Goal: Information Seeking & Learning: Learn about a topic

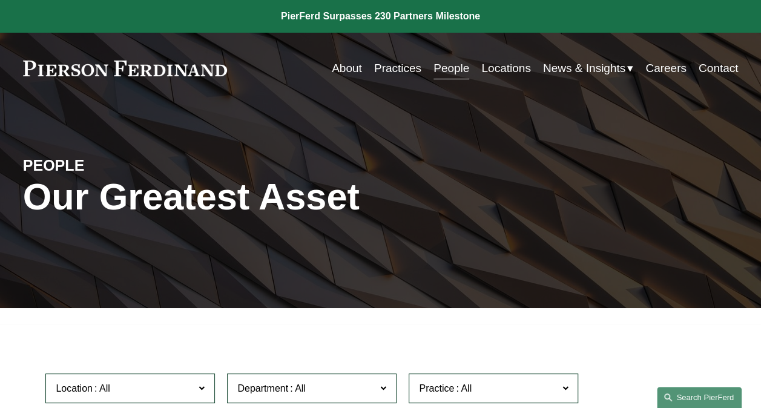
click at [702, 401] on link "Search this site" at bounding box center [699, 397] width 85 height 21
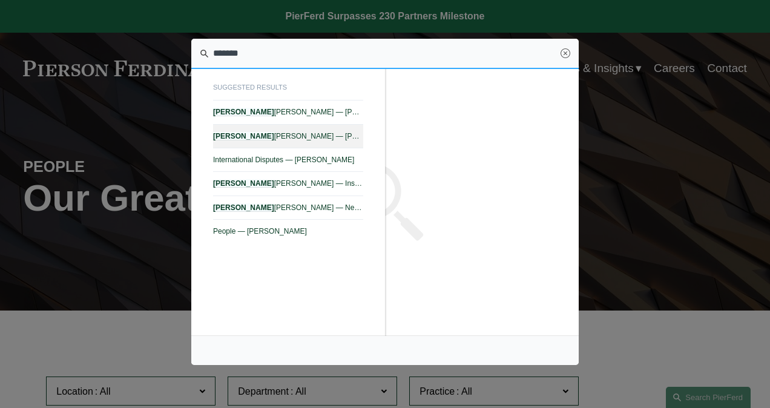
click at [234, 136] on em "Tiffany" at bounding box center [243, 136] width 61 height 8
type input "*******"
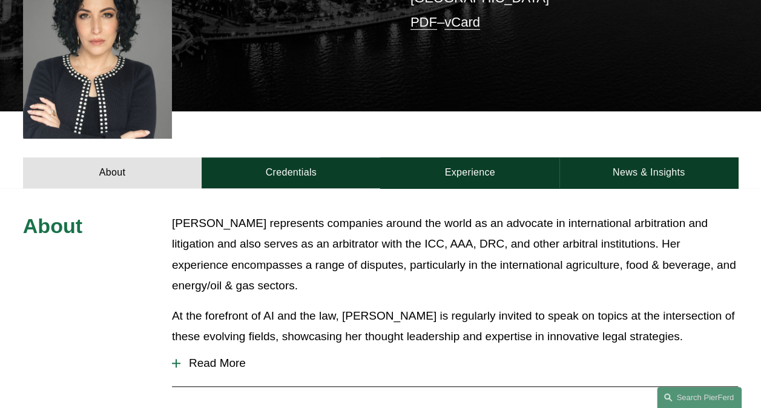
scroll to position [424, 0]
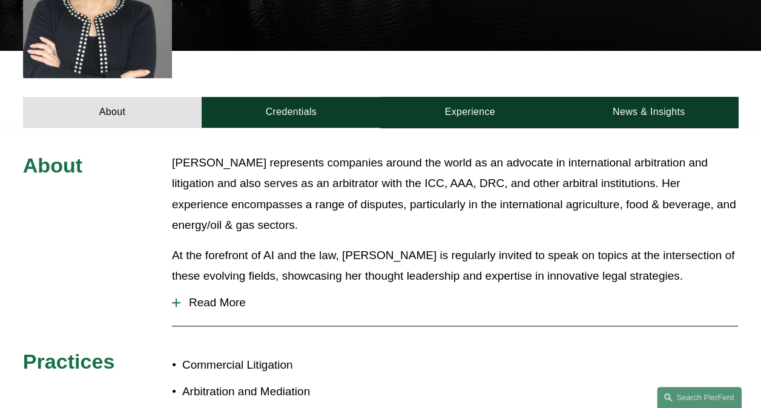
click at [214, 296] on span "Read More" at bounding box center [459, 302] width 558 height 13
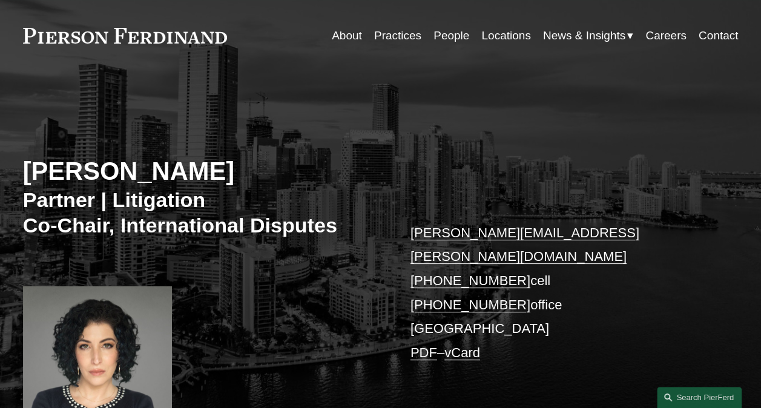
scroll to position [0, 0]
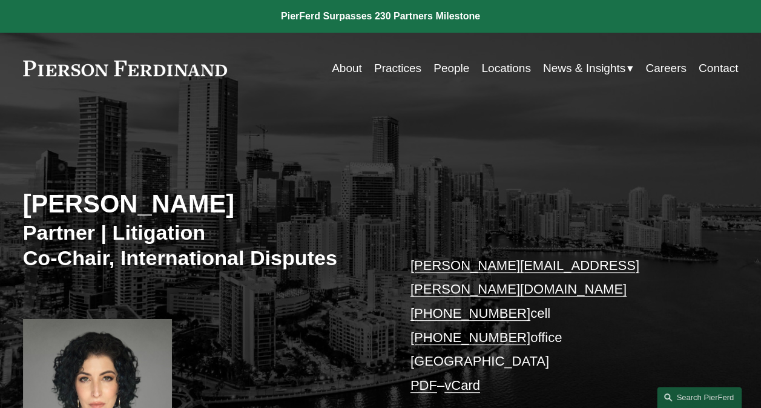
click at [501, 64] on link "Locations" at bounding box center [505, 68] width 49 height 23
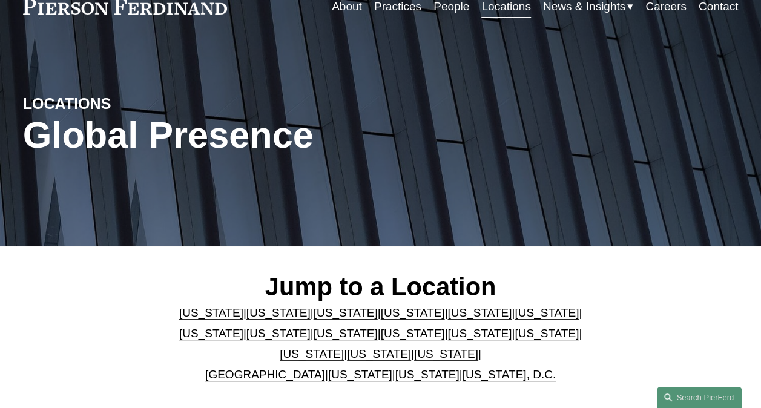
scroll to position [121, 0]
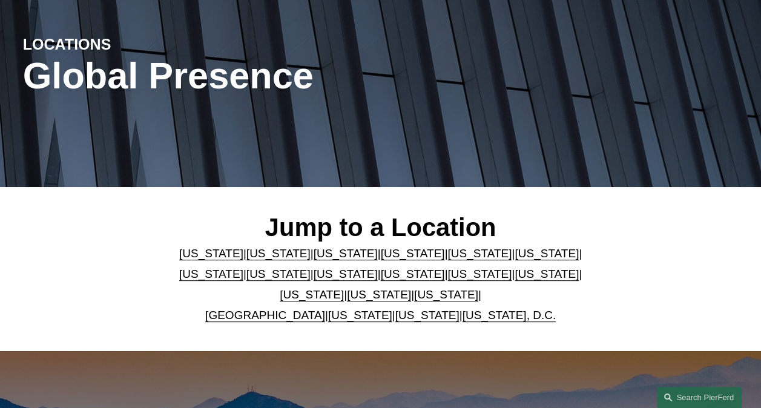
click at [281, 316] on link "United Kingdom" at bounding box center [265, 315] width 120 height 13
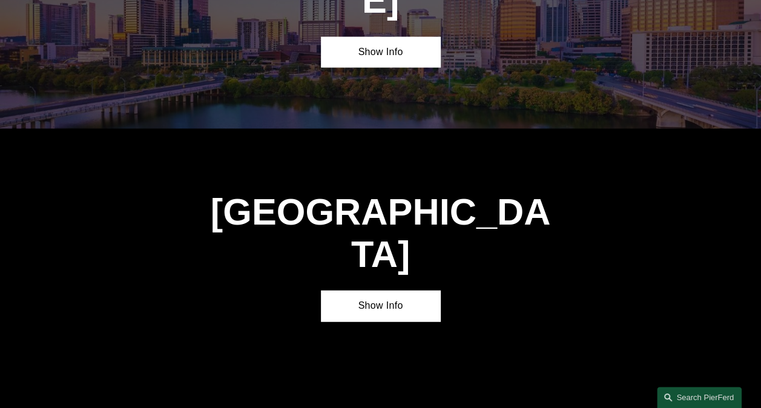
scroll to position [3742, 0]
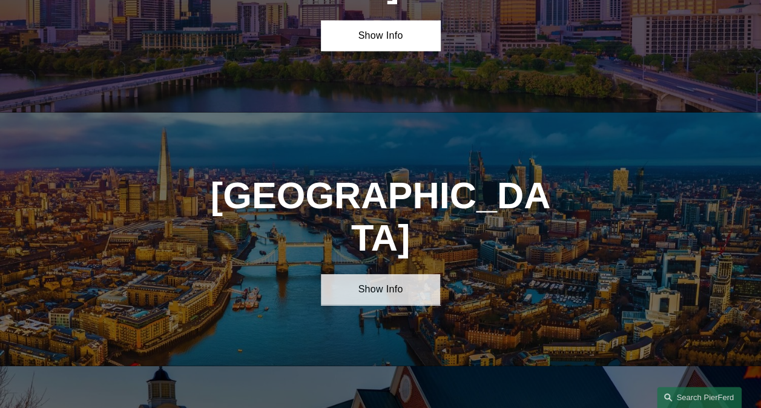
click at [373, 274] on link "Show Info" at bounding box center [380, 289] width 119 height 31
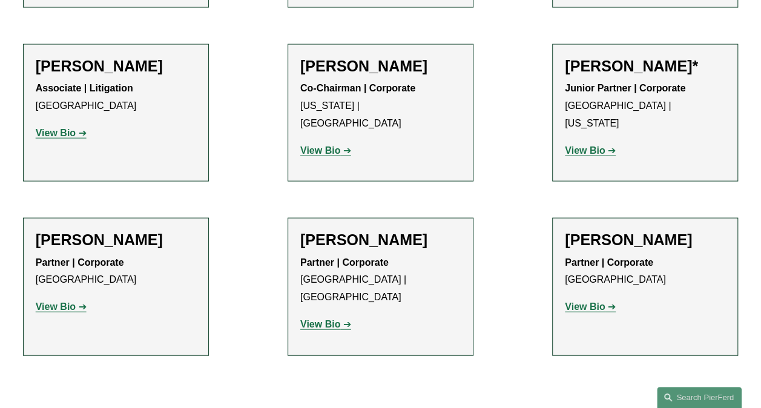
scroll to position [1385, 0]
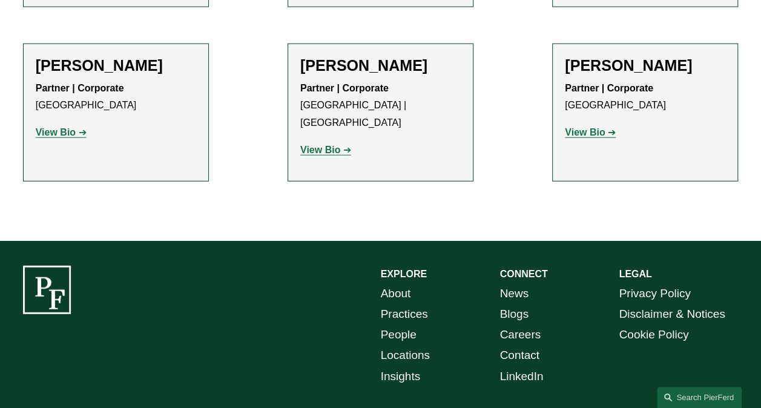
click at [407, 345] on link "Locations" at bounding box center [405, 355] width 49 height 21
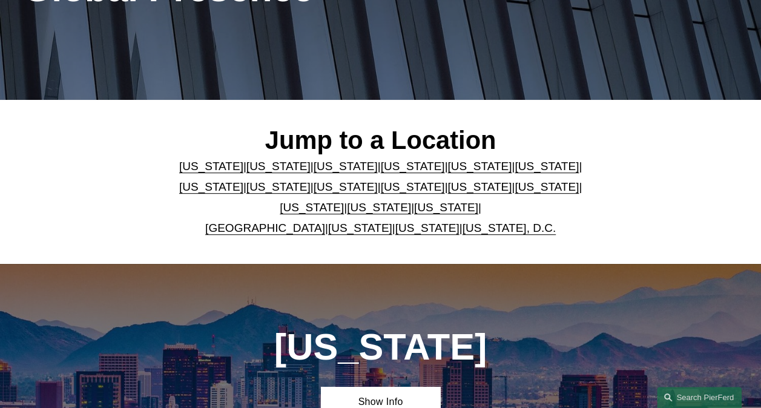
scroll to position [121, 0]
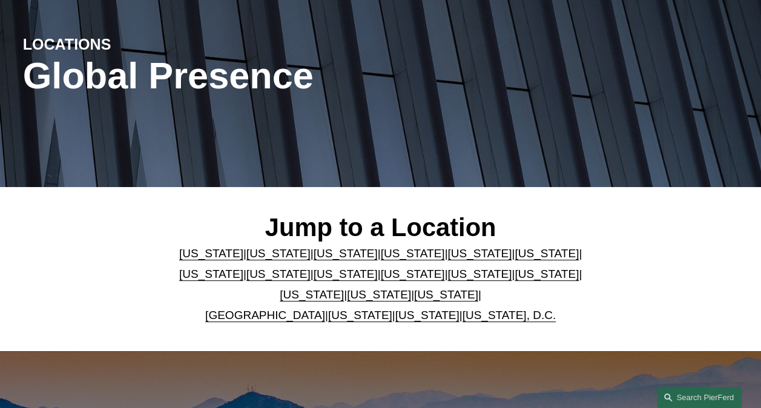
click at [280, 319] on link "[GEOGRAPHIC_DATA]" at bounding box center [265, 315] width 120 height 13
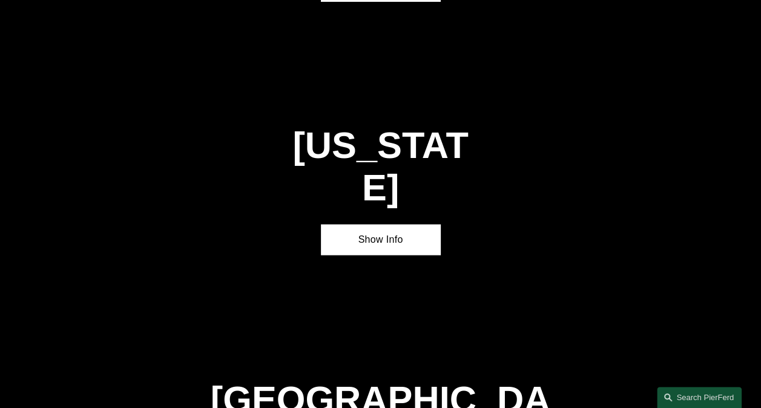
scroll to position [3742, 0]
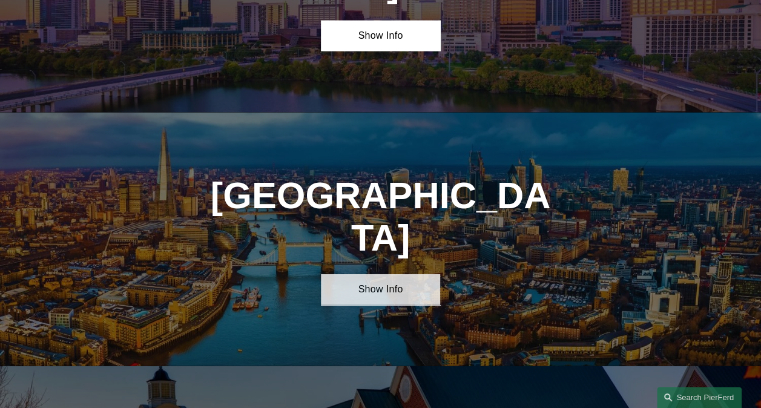
click at [368, 274] on link "Show Info" at bounding box center [380, 289] width 119 height 31
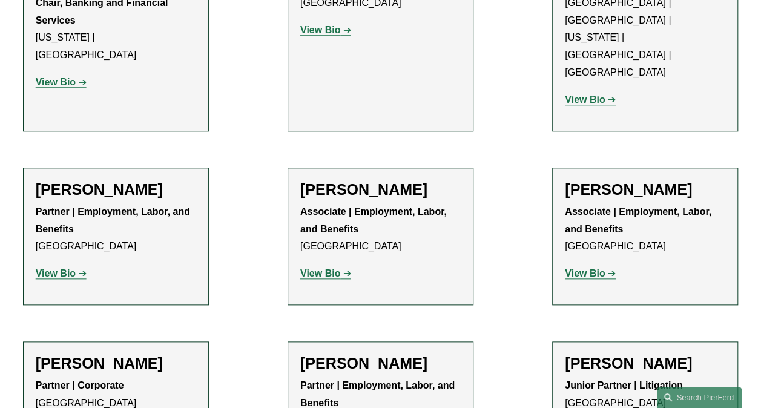
scroll to position [605, 0]
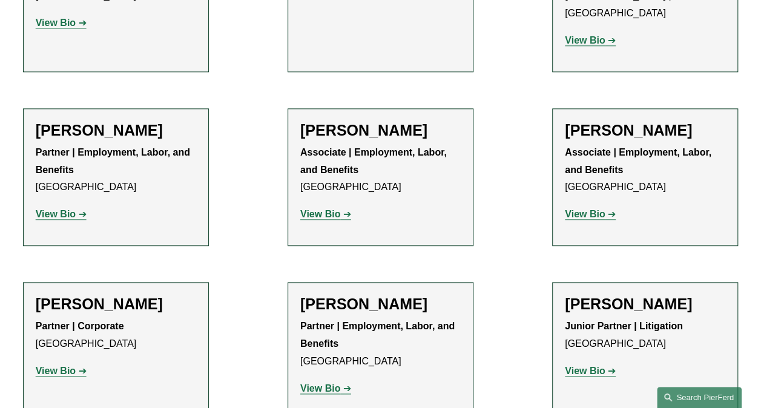
click at [688, 396] on link "Search this site" at bounding box center [699, 397] width 85 height 21
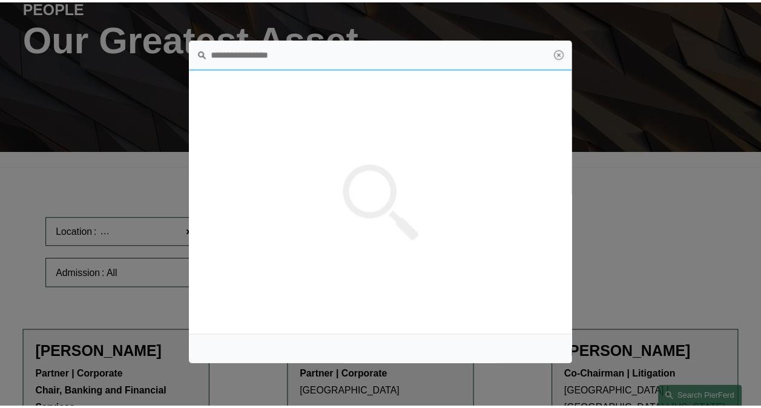
scroll to position [0, 0]
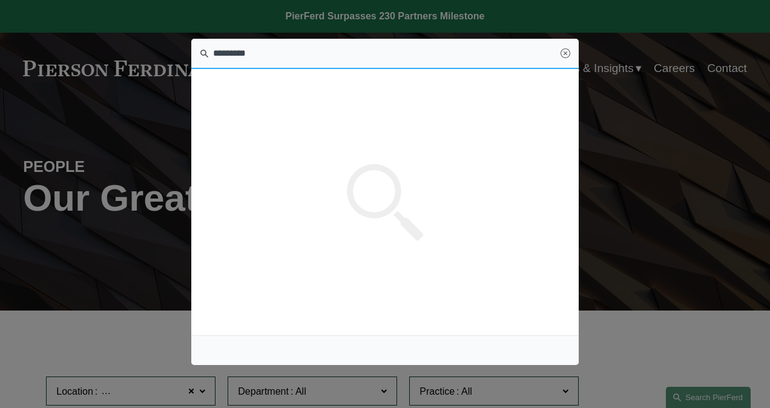
type input "*********"
click at [564, 56] on link "Close" at bounding box center [566, 53] width 10 height 10
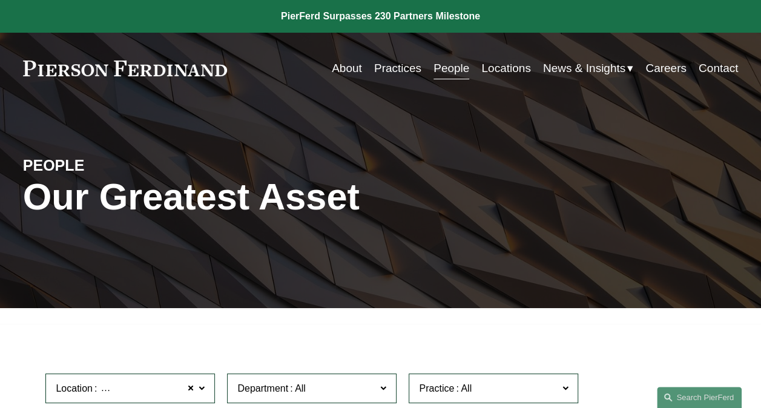
click at [133, 69] on link at bounding box center [125, 69] width 205 height 16
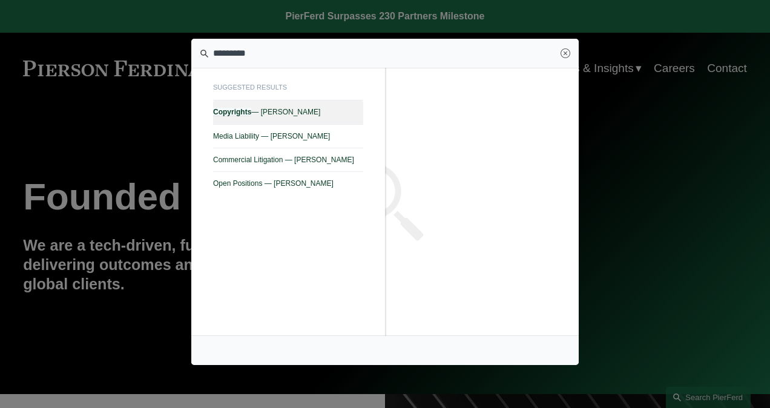
click at [264, 115] on span "Copyrights — Pierson Ferdinand LLP" at bounding box center [288, 112] width 150 height 8
type input "*********"
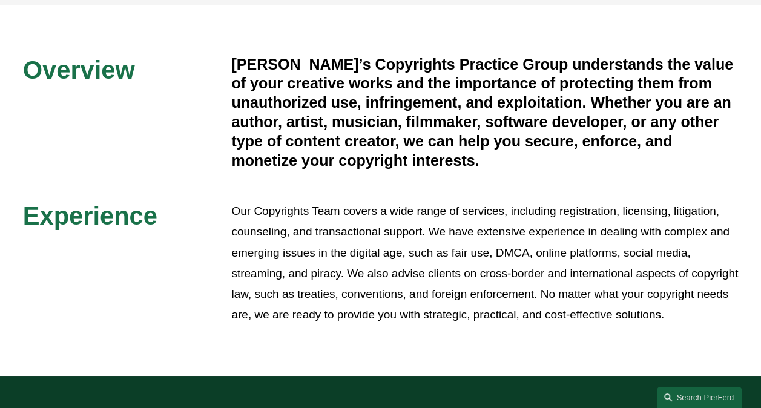
scroll to position [380, 0]
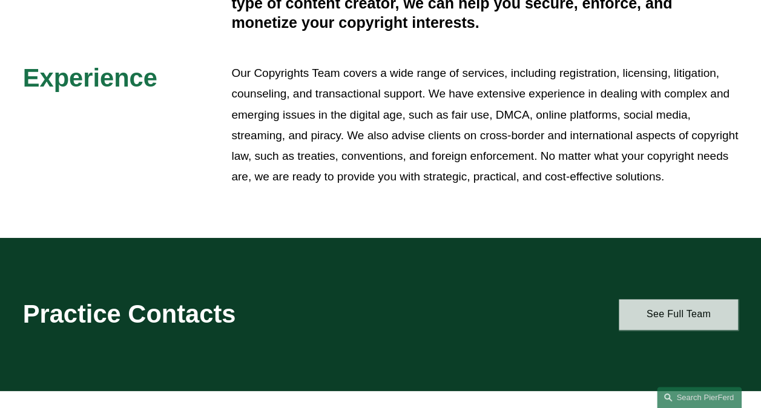
click at [690, 330] on link "See Full Team" at bounding box center [678, 314] width 119 height 31
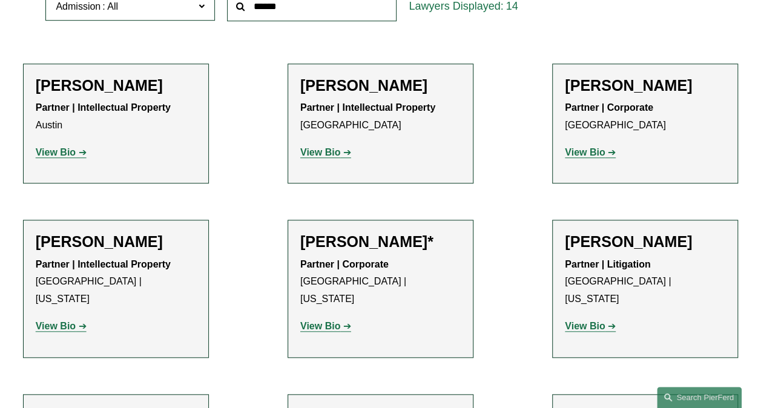
scroll to position [484, 0]
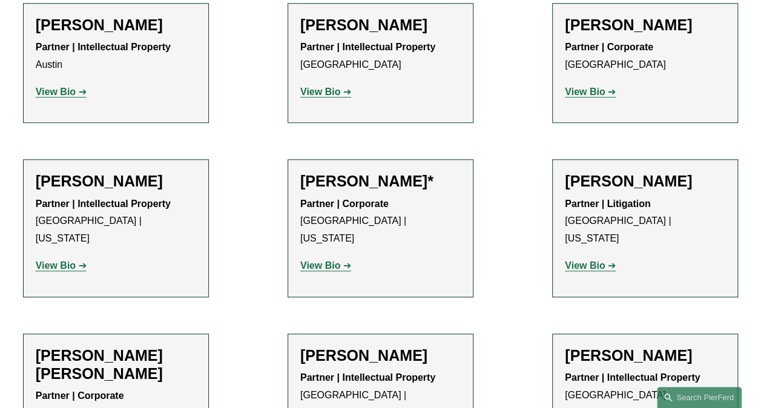
click at [600, 260] on strong "View Bio" at bounding box center [585, 265] width 40 height 10
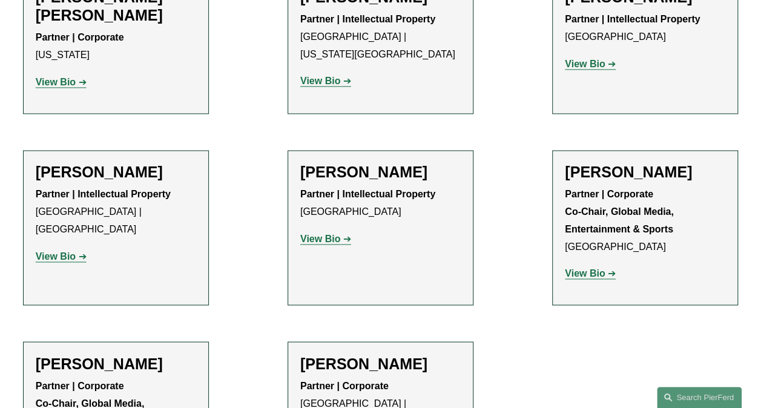
scroll to position [847, 0]
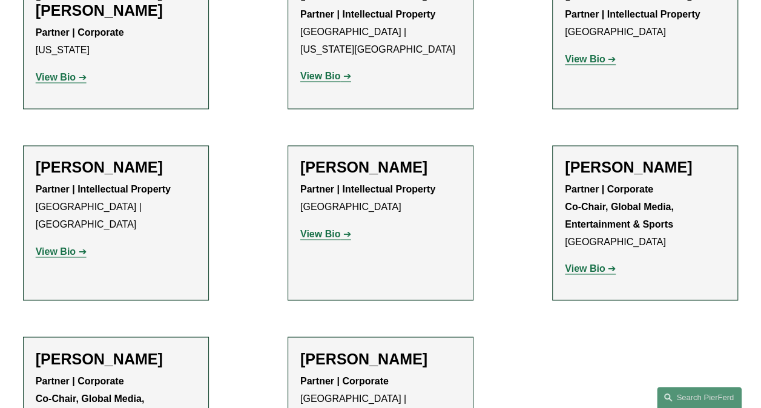
click at [317, 229] on strong "View Bio" at bounding box center [320, 234] width 40 height 10
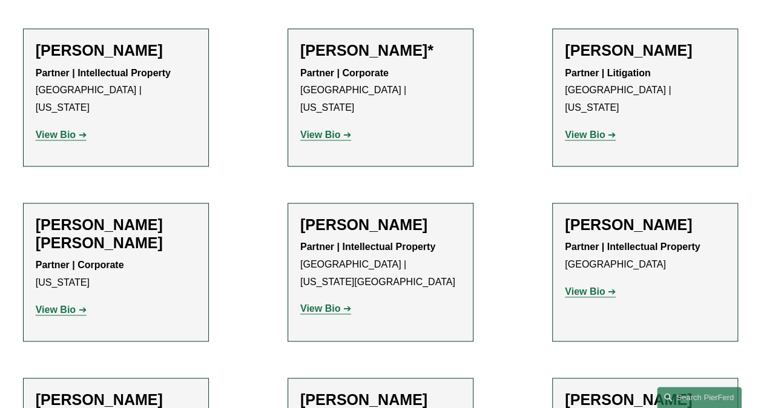
scroll to position [605, 0]
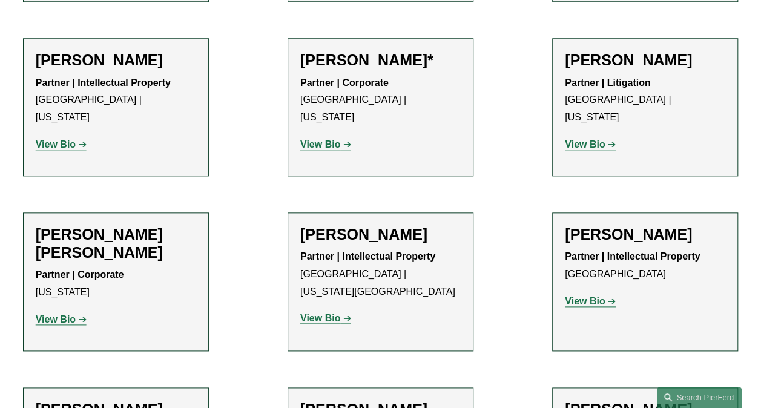
click at [326, 313] on strong "View Bio" at bounding box center [320, 318] width 40 height 10
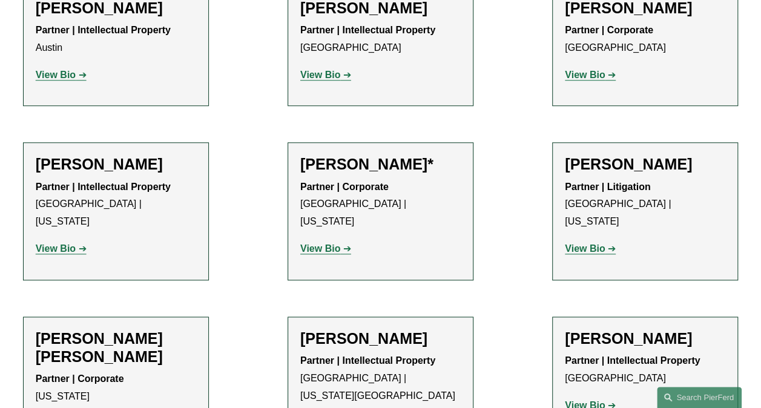
scroll to position [424, 0]
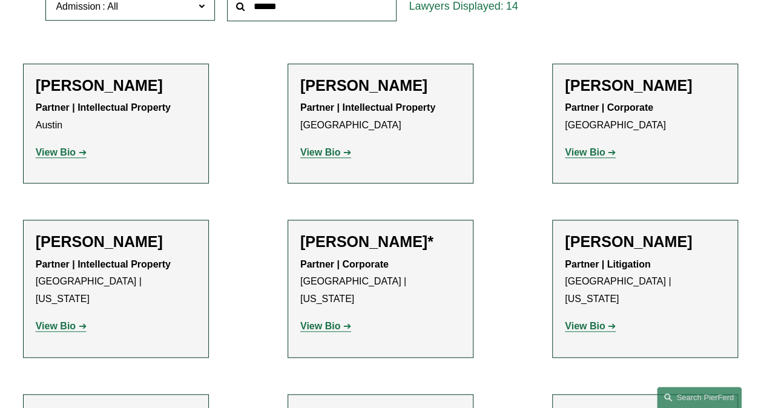
click at [65, 321] on strong "View Bio" at bounding box center [56, 326] width 40 height 10
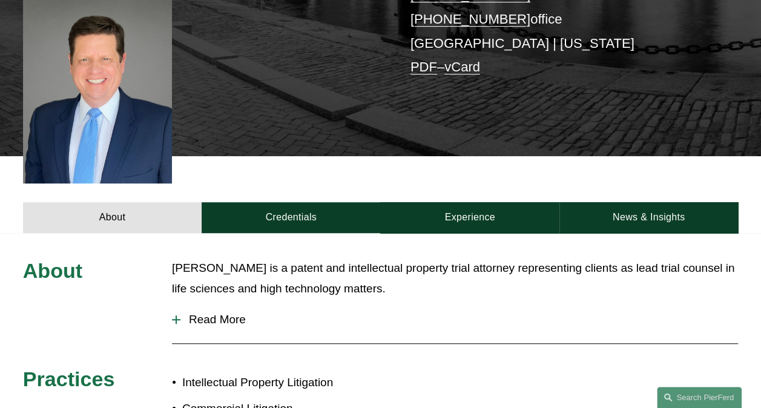
scroll to position [303, 0]
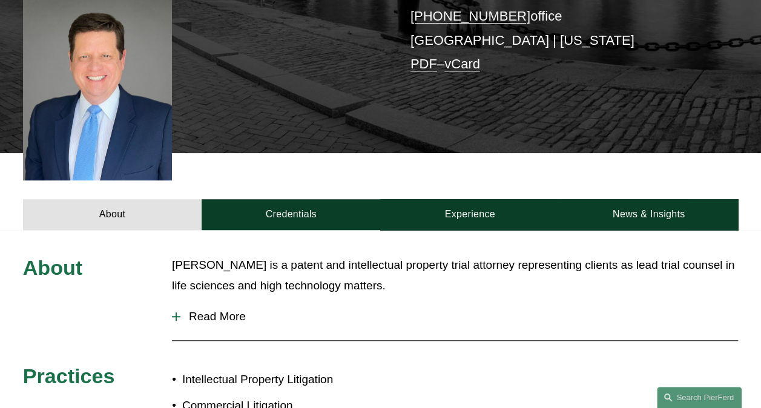
click at [239, 310] on span "Read More" at bounding box center [459, 316] width 558 height 13
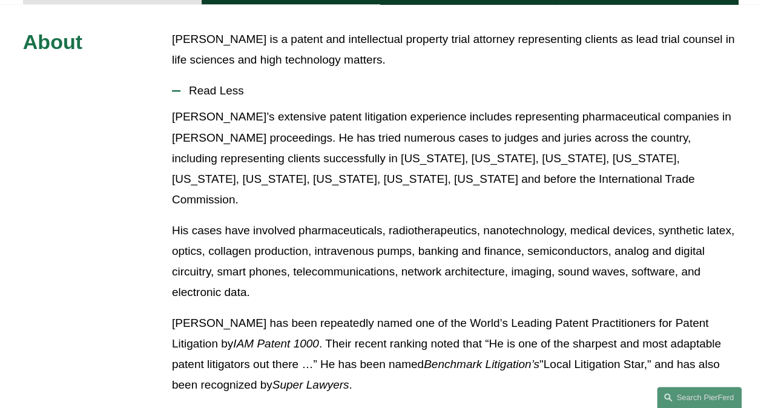
scroll to position [545, 0]
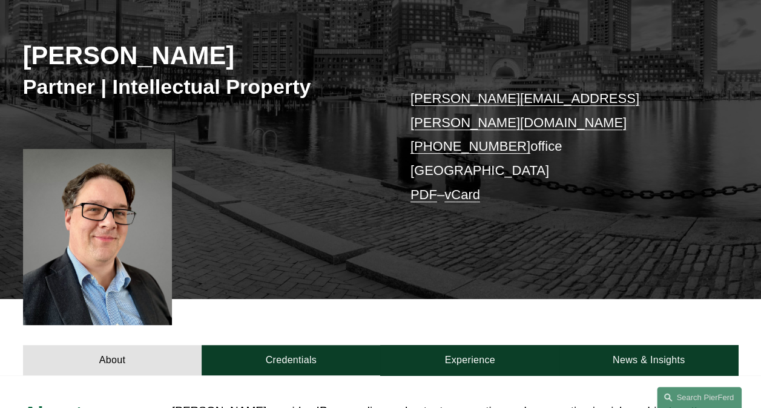
scroll to position [303, 0]
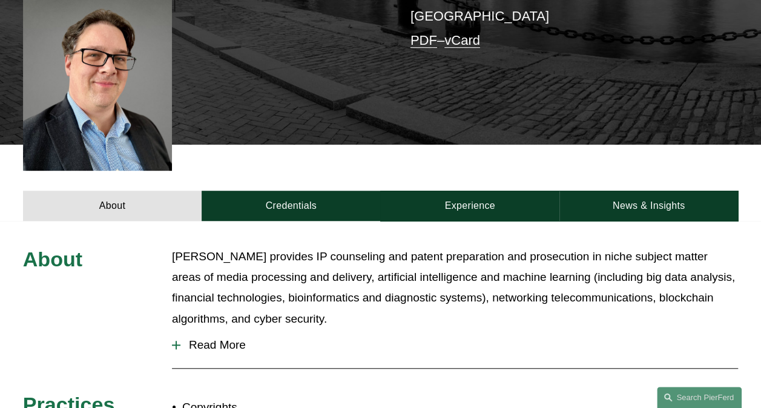
click at [208, 338] on span "Read More" at bounding box center [459, 344] width 558 height 13
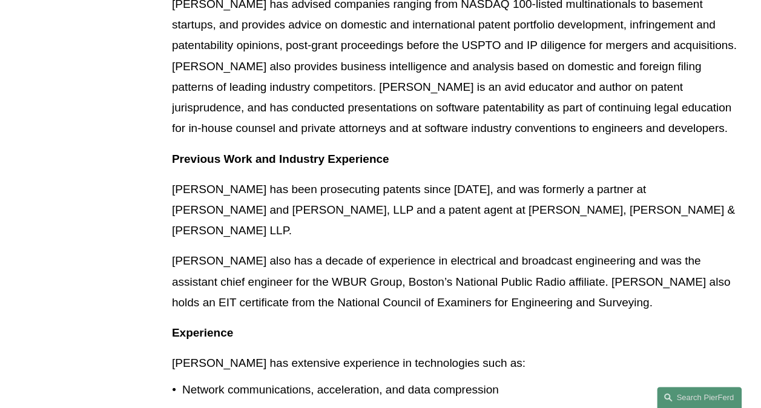
scroll to position [484, 0]
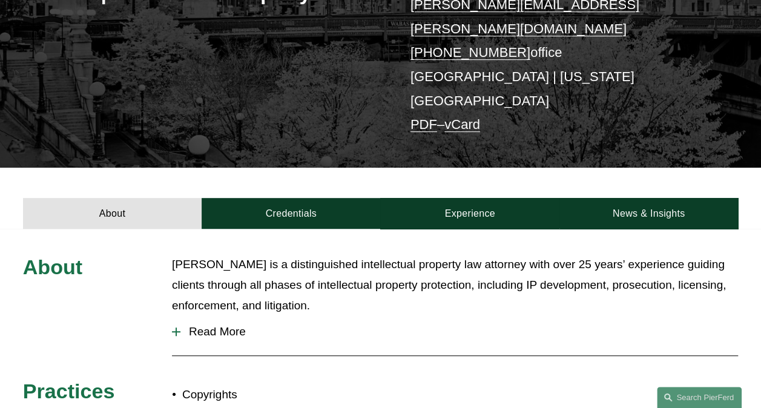
scroll to position [303, 0]
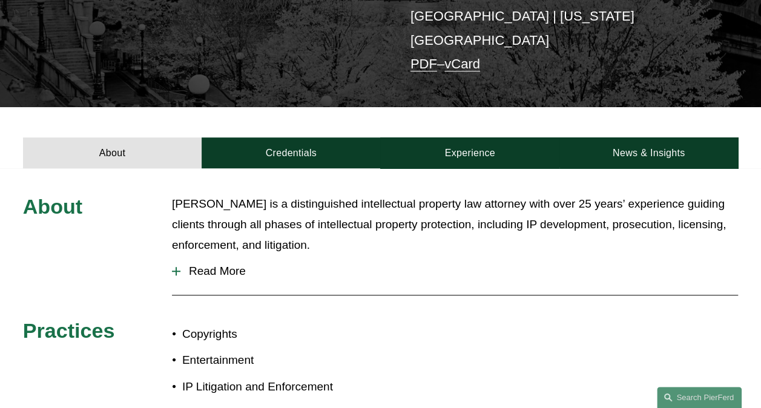
click at [211, 265] on span "Read More" at bounding box center [459, 271] width 558 height 13
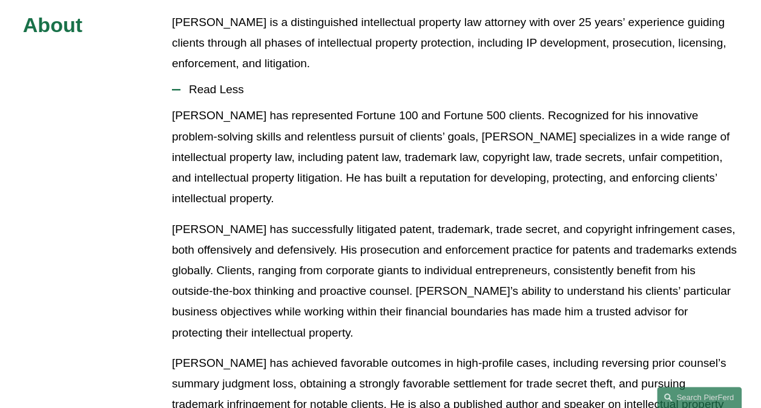
scroll to position [545, 0]
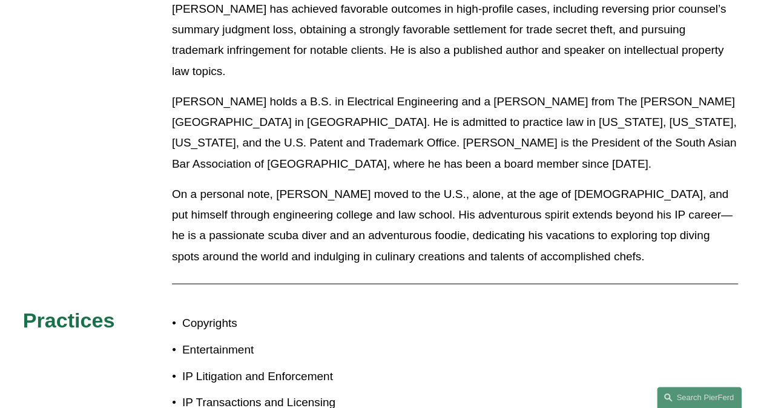
scroll to position [908, 0]
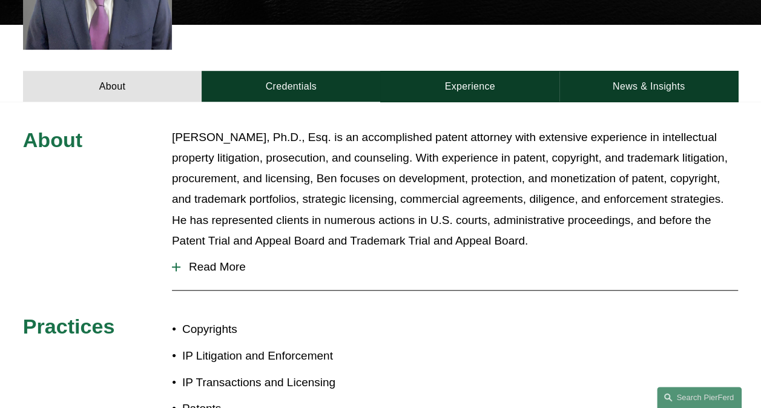
scroll to position [424, 0]
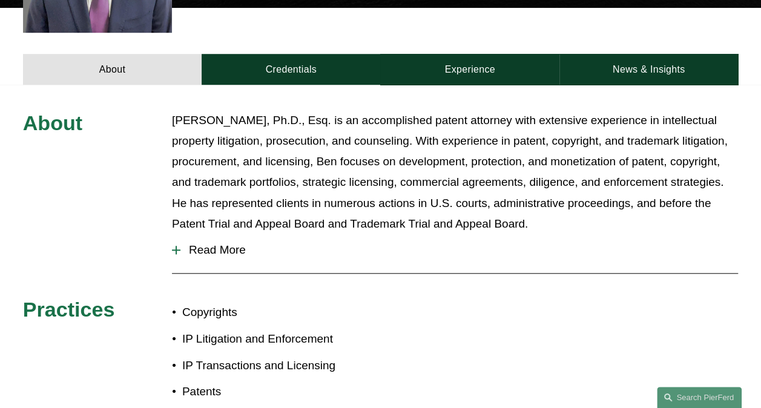
click at [220, 252] on span "Read More" at bounding box center [459, 249] width 558 height 13
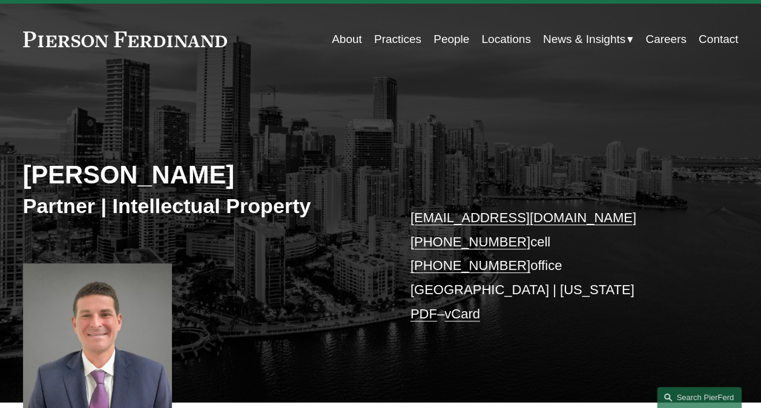
scroll to position [0, 0]
